Goal: Complete application form

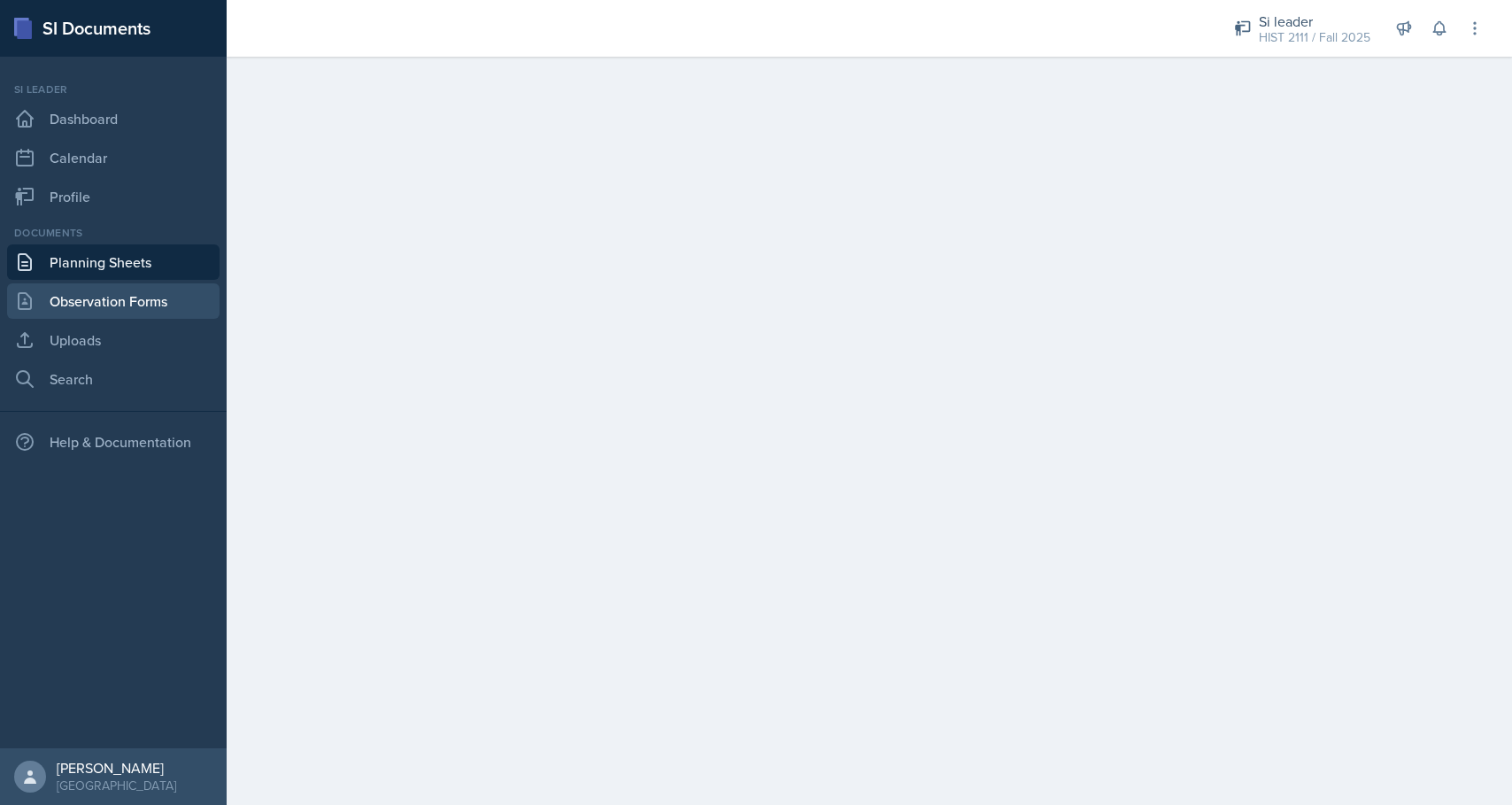
click at [102, 308] on link "Observation Forms" at bounding box center [113, 301] width 212 height 35
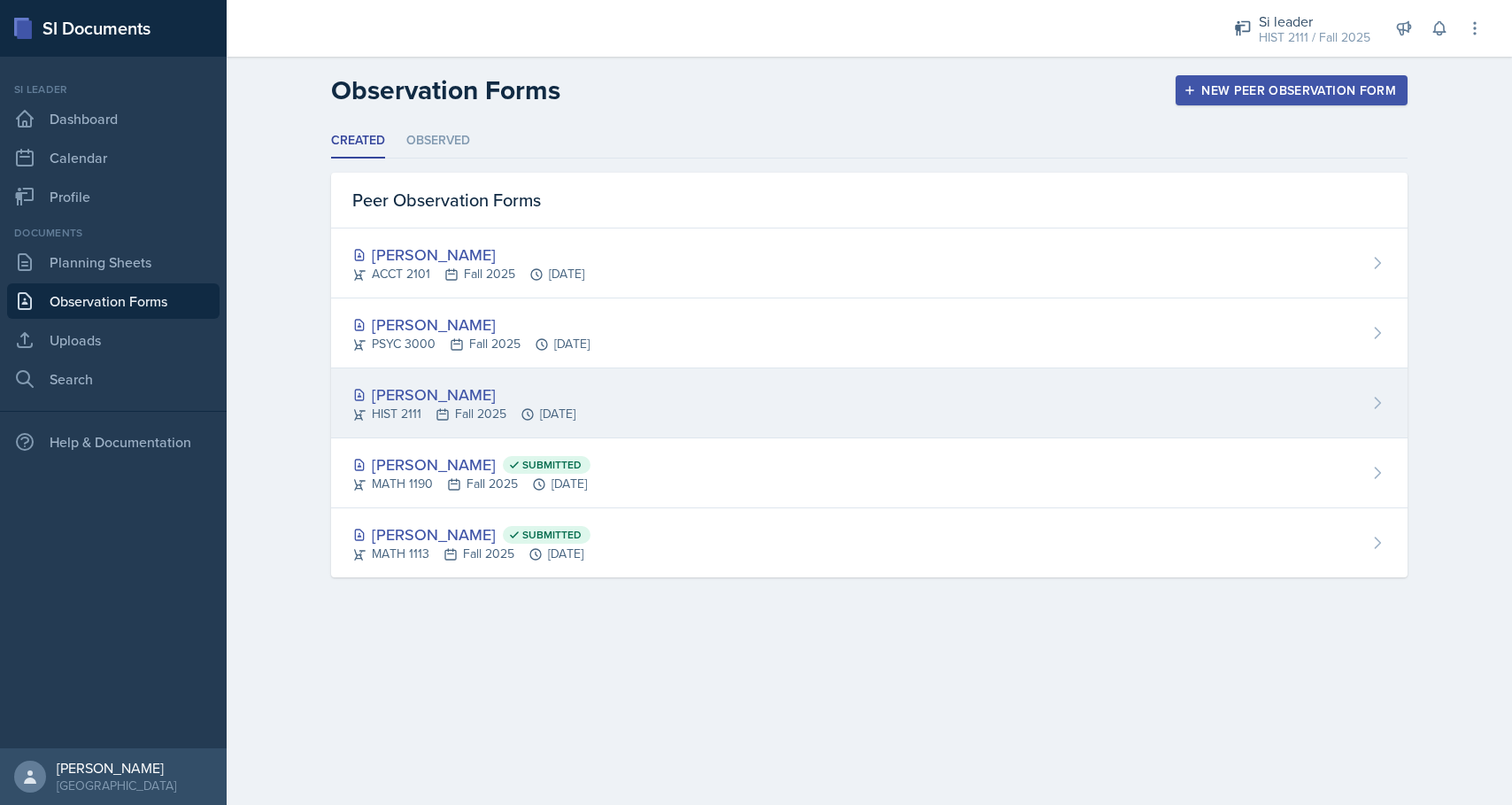
click at [561, 392] on div "[PERSON_NAME]" at bounding box center [464, 395] width 223 height 24
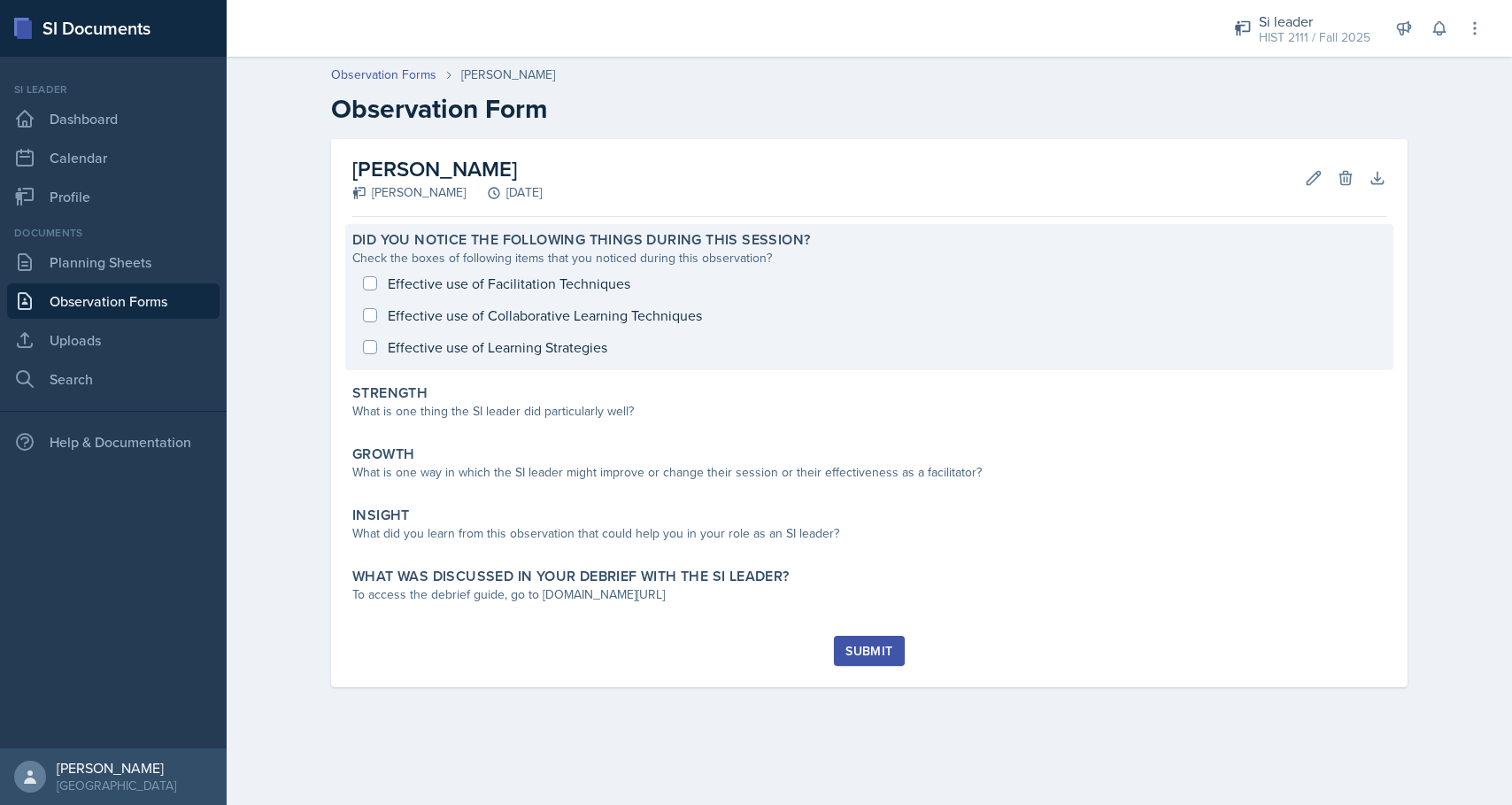
click at [365, 284] on div "Effective use of Facilitation Techniques Effective use of Collaborative Learnin…" at bounding box center [869, 315] width 1034 height 96
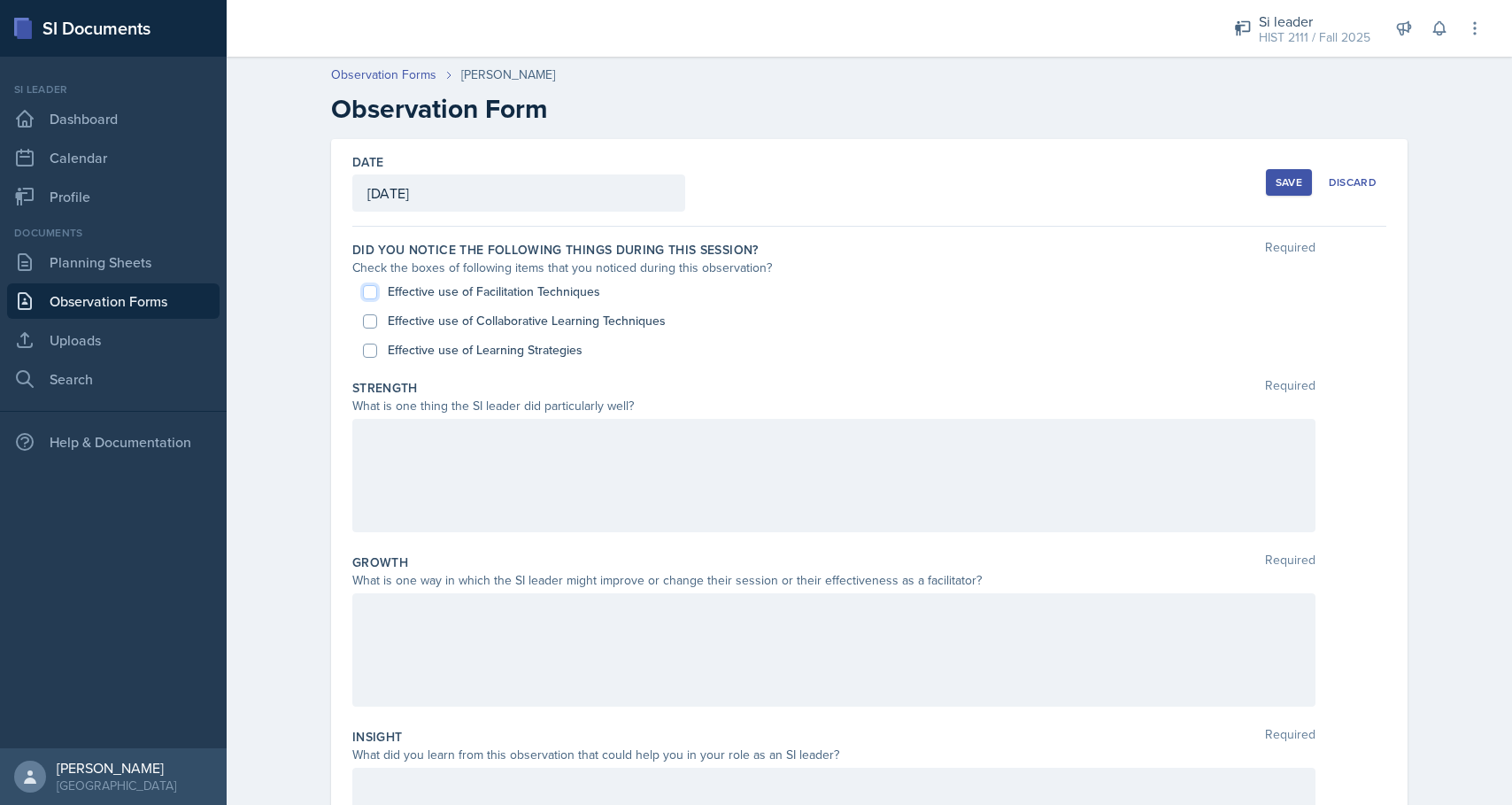
click at [369, 295] on input "Effective use of Facilitation Techniques" at bounding box center [370, 291] width 14 height 14
checkbox input "true"
click at [369, 324] on input "Effective use of Collaborative Learning Techniques" at bounding box center [370, 321] width 14 height 14
checkbox input "true"
click at [372, 351] on input "Effective use of Learning Strategies" at bounding box center [370, 350] width 14 height 14
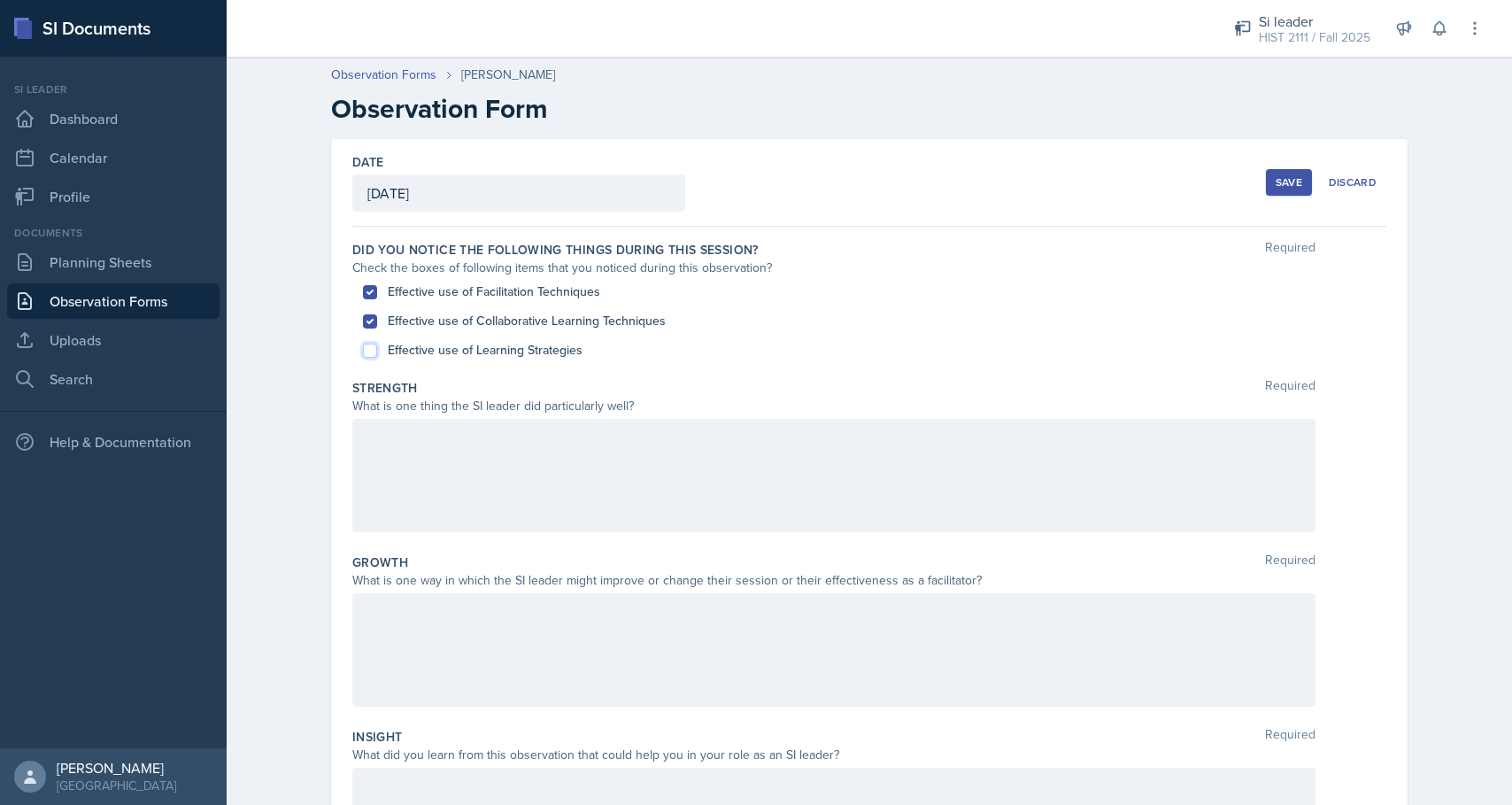
checkbox input "true"
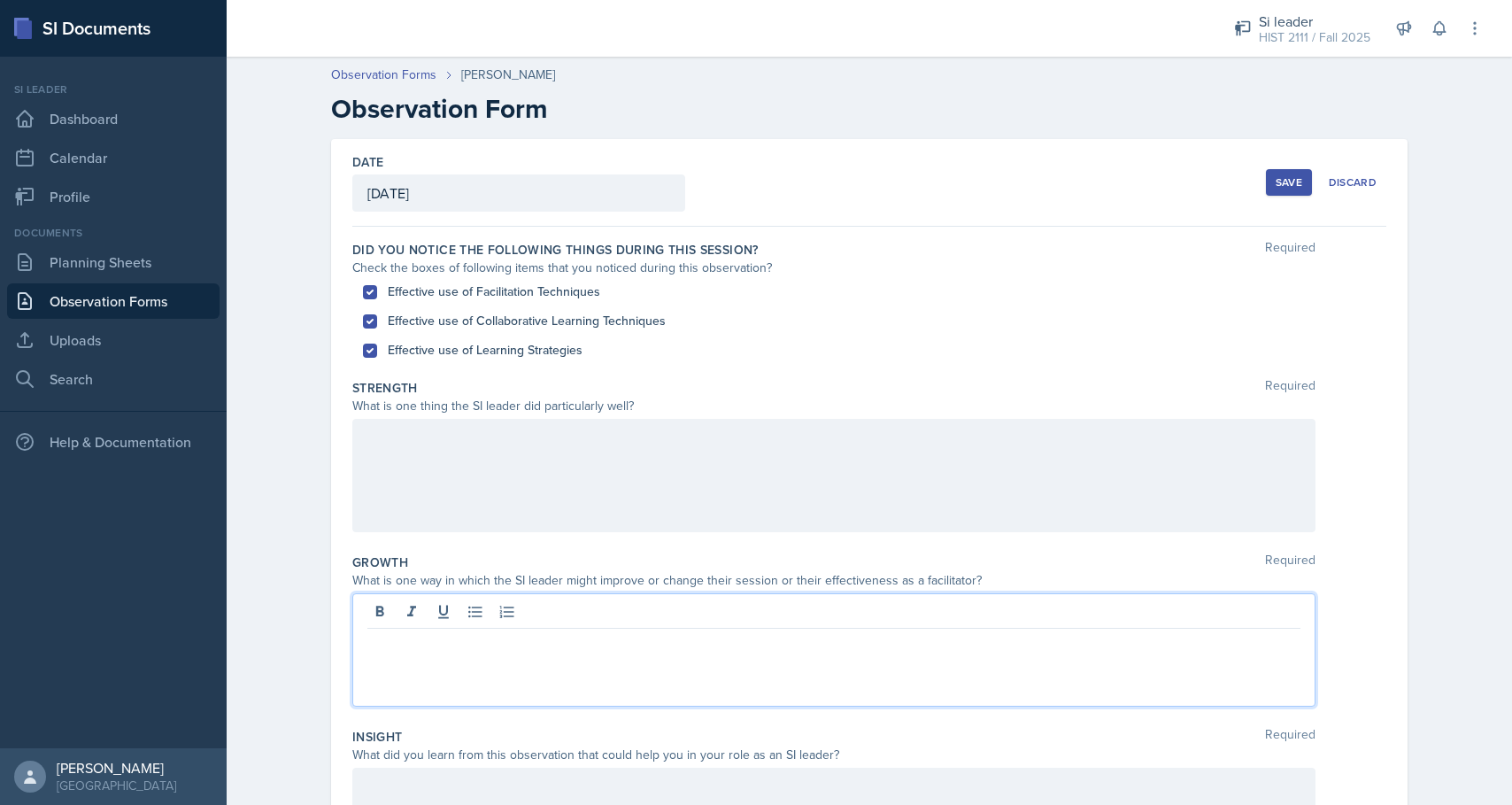
drag, startPoint x: 742, startPoint y: 606, endPoint x: 381, endPoint y: 234, distance: 518.4
click at [381, 234] on div "Did you notice the following things during this session? Required Check the box…" at bounding box center [869, 656] width 1034 height 858
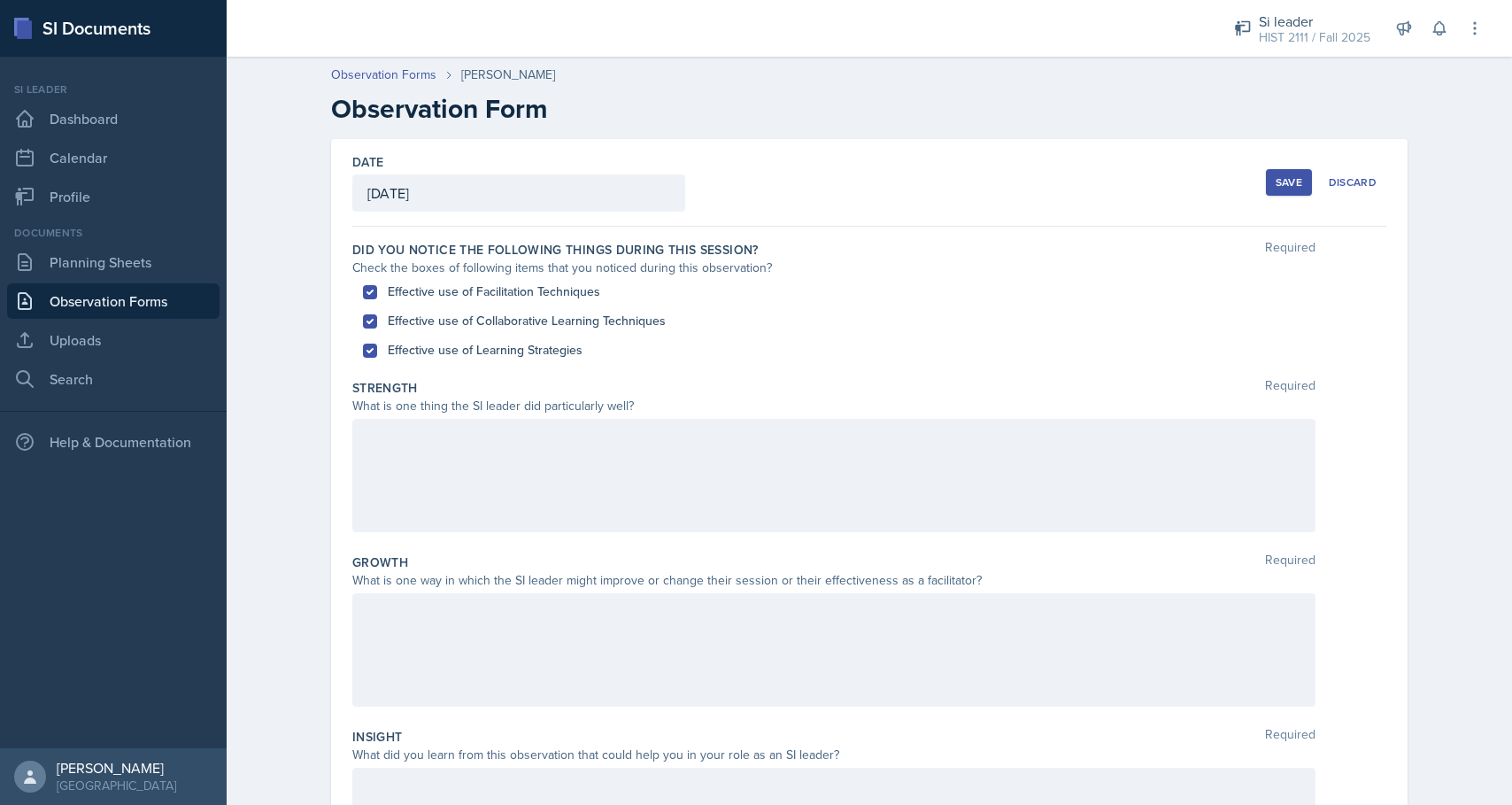
click at [356, 236] on div "Did you notice the following things during this session? Required Check the box…" at bounding box center [869, 303] width 1034 height 138
click at [352, 385] on label "Strength" at bounding box center [384, 387] width 65 height 18
click at [356, 379] on label "Strength" at bounding box center [384, 387] width 65 height 18
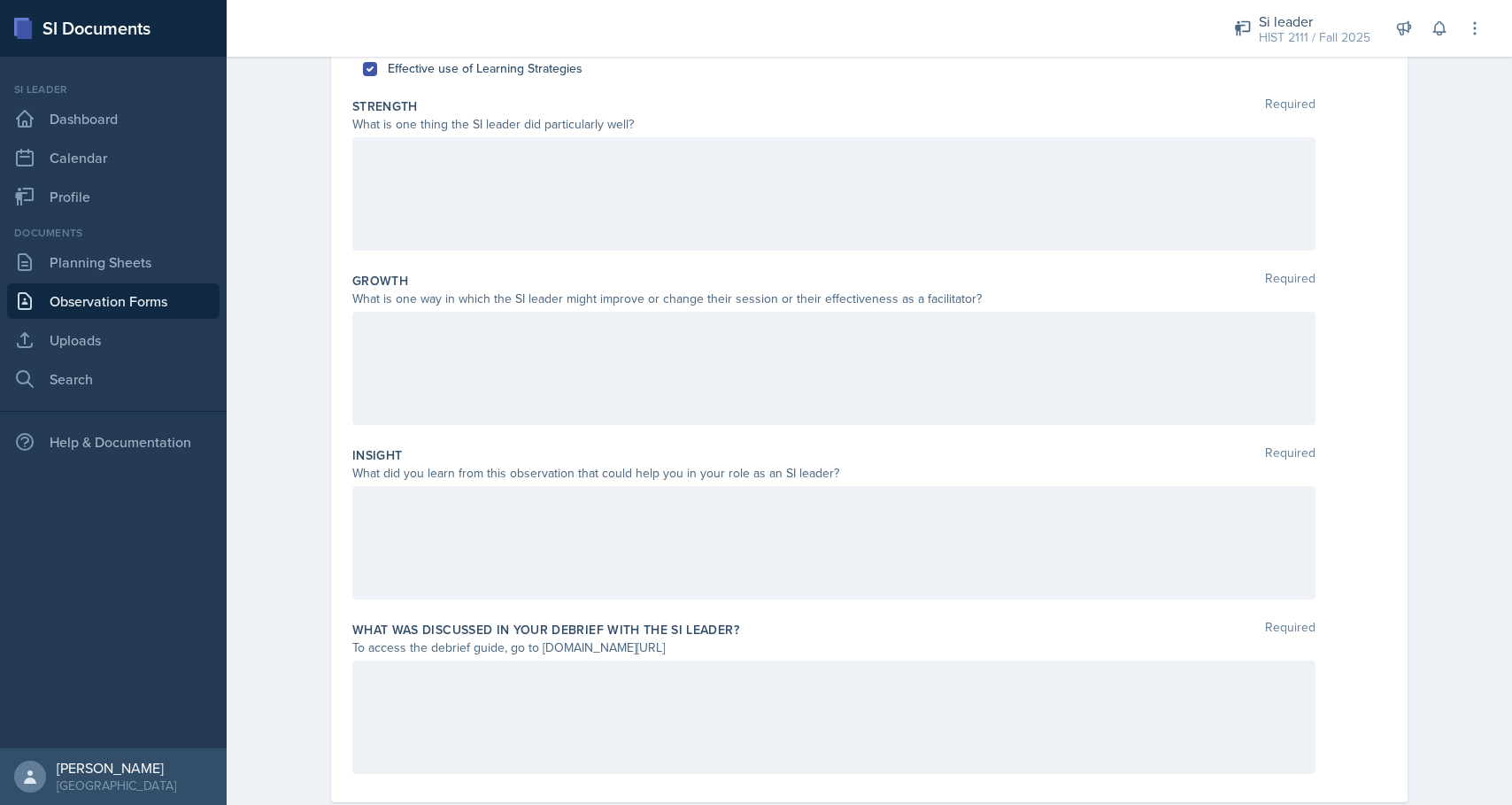
scroll to position [278, 0]
drag, startPoint x: 353, startPoint y: 104, endPoint x: 776, endPoint y: 714, distance: 742.3
click at [775, 714] on div "Did you notice the following things during this session? Required Check the box…" at bounding box center [869, 378] width 1034 height 858
copy div "Strength Required What is one thing the SI leader did particularly well? Growth…"
click at [797, 294] on div "What is one way in which the SI leader might improve or change their session or…" at bounding box center [833, 303] width 963 height 18
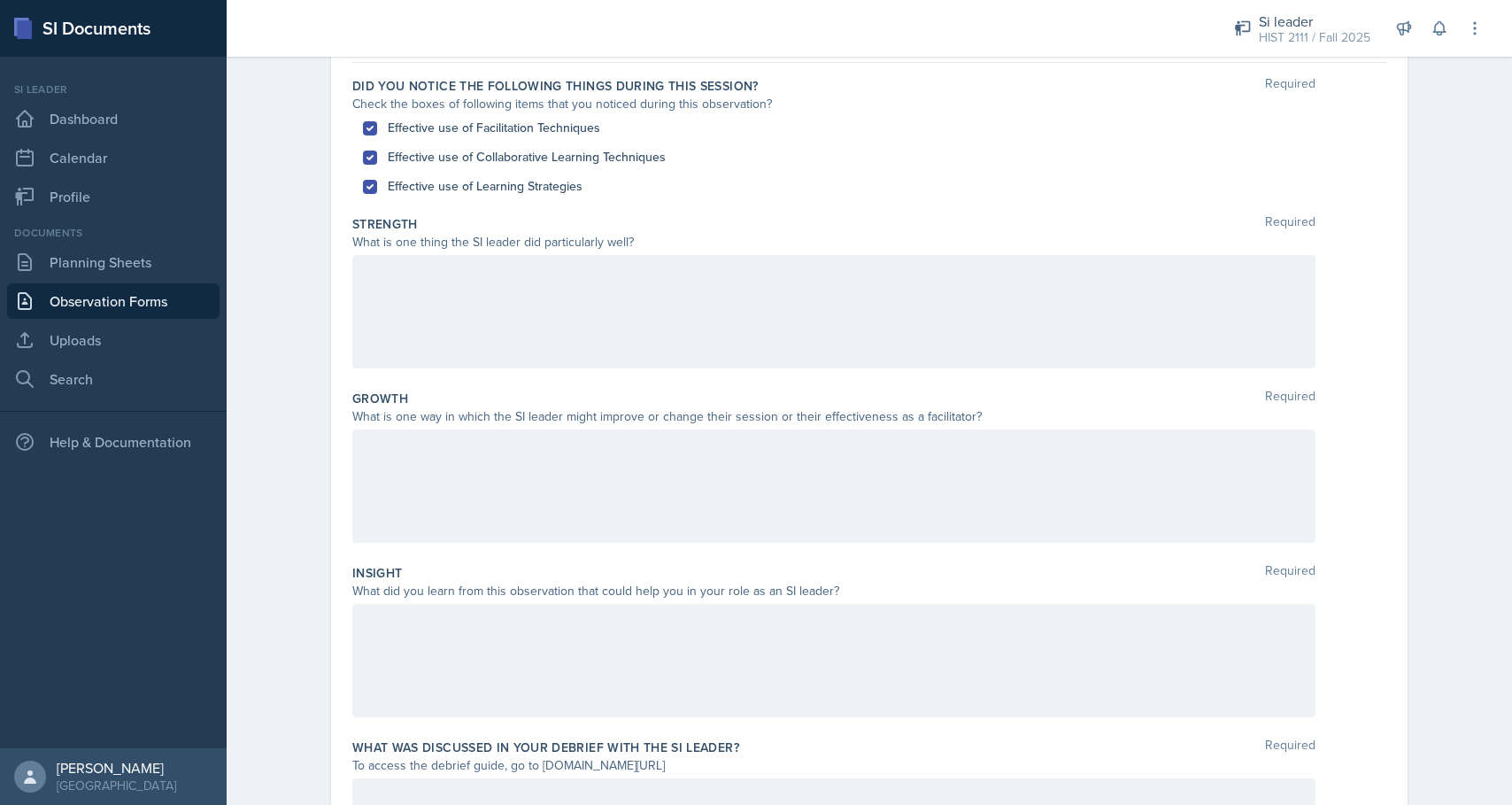
scroll to position [0, 0]
